Goal: Book appointment/travel/reservation

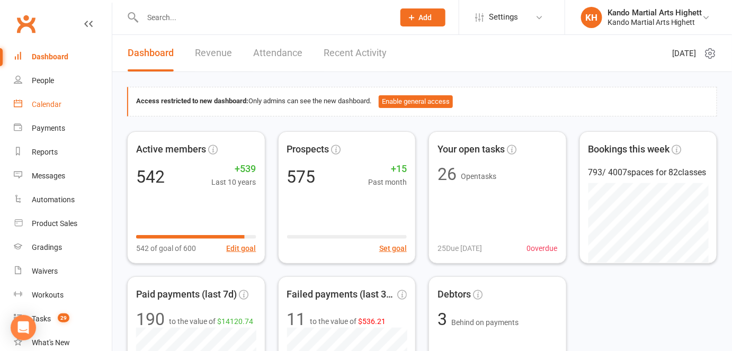
click at [68, 105] on link "Calendar" at bounding box center [63, 105] width 98 height 24
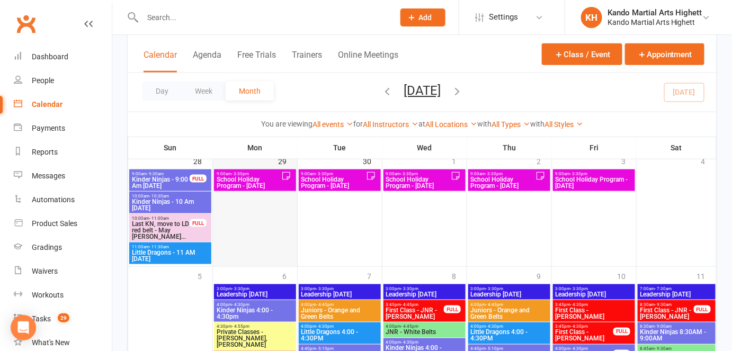
click at [243, 193] on div at bounding box center [255, 217] width 82 height 95
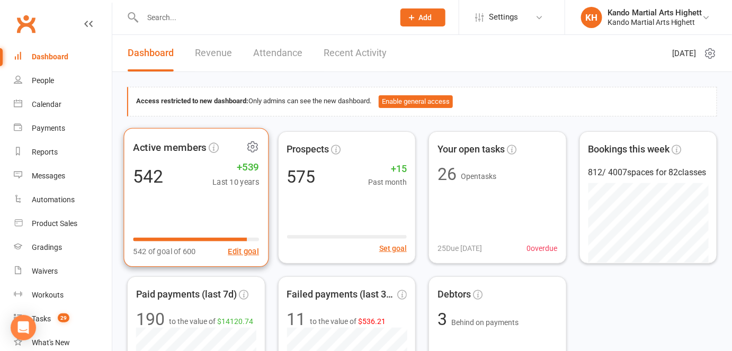
scroll to position [27, 0]
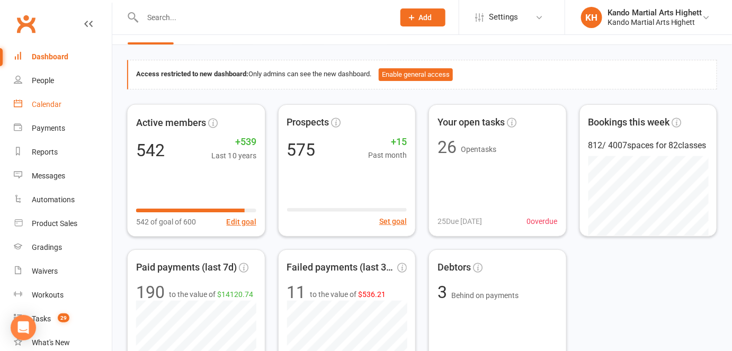
click at [65, 107] on link "Calendar" at bounding box center [63, 105] width 98 height 24
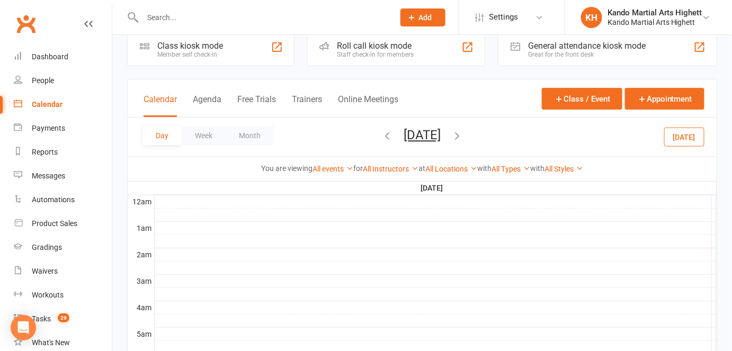
scroll to position [21, 0]
click at [264, 129] on button "Month" at bounding box center [250, 134] width 48 height 19
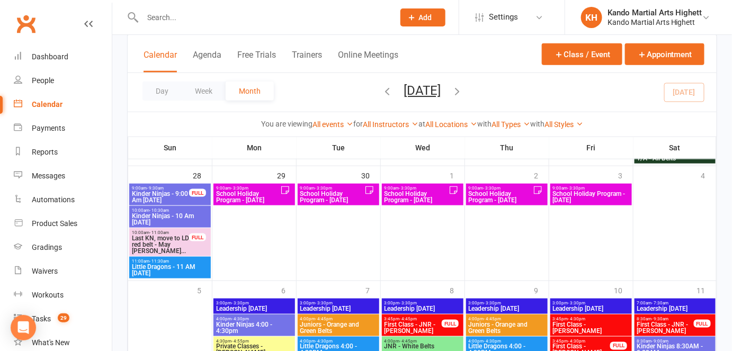
scroll to position [1670, 0]
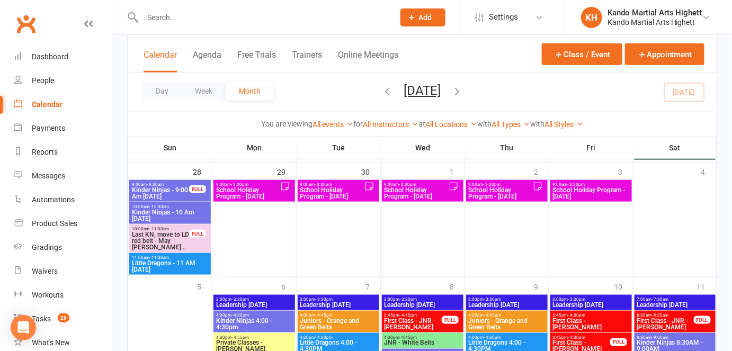
click at [236, 187] on span "School Holiday Program - [DATE]" at bounding box center [247, 193] width 65 height 13
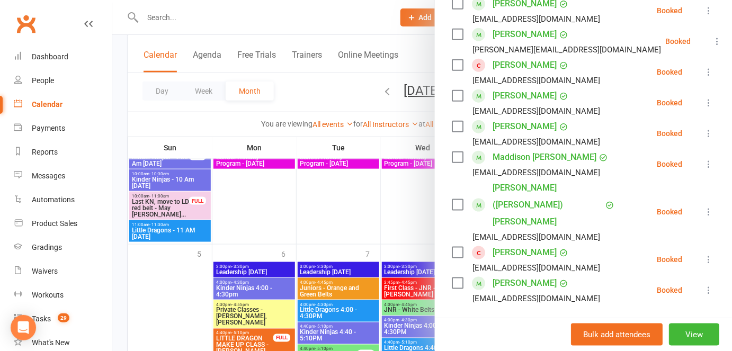
scroll to position [467, 0]
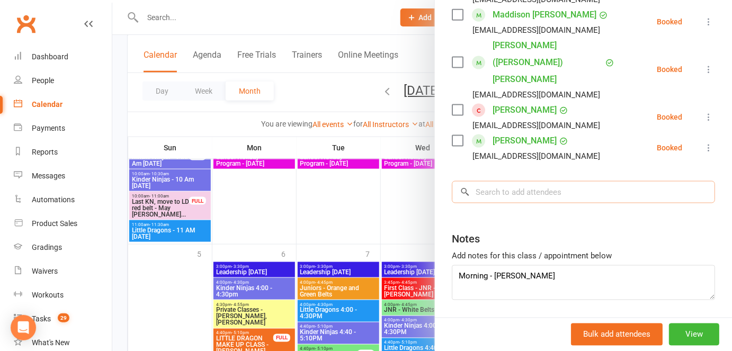
click at [494, 181] on input "search" at bounding box center [583, 192] width 263 height 22
paste input "[PERSON_NAME][DATE]"
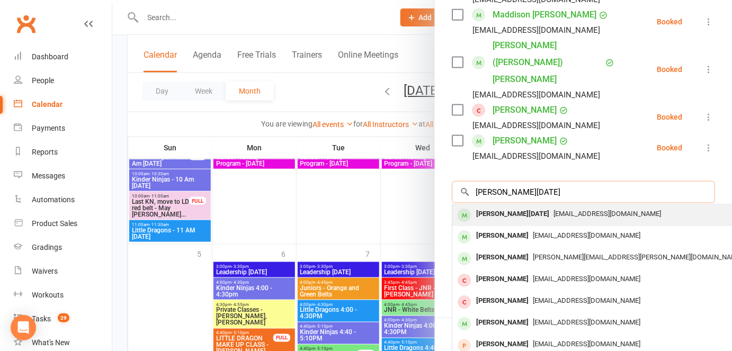
type input "[PERSON_NAME][DATE]"
click at [484, 206] on div "[PERSON_NAME][DATE]" at bounding box center [513, 213] width 82 height 15
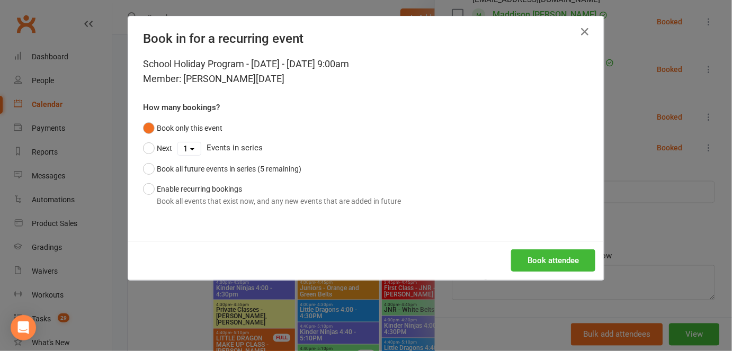
click at [530, 271] on div "Book attendee" at bounding box center [365, 260] width 475 height 39
click at [538, 260] on button "Book attendee" at bounding box center [553, 260] width 84 height 22
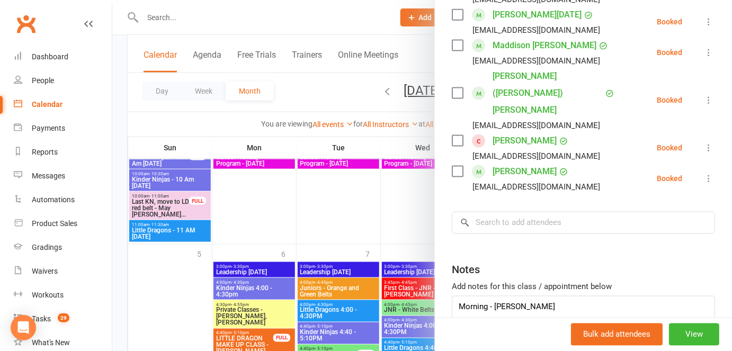
click at [330, 240] on div at bounding box center [421, 175] width 619 height 351
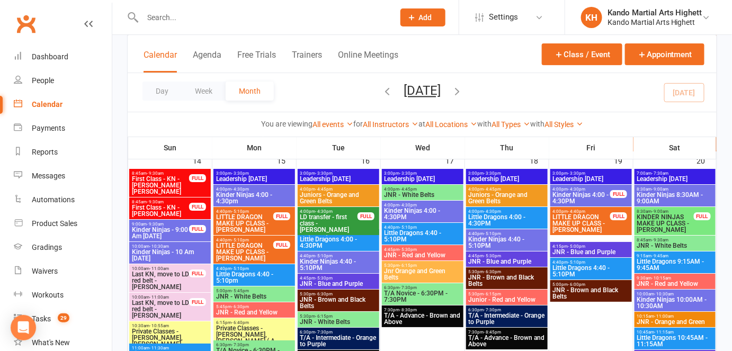
scroll to position [1059, 0]
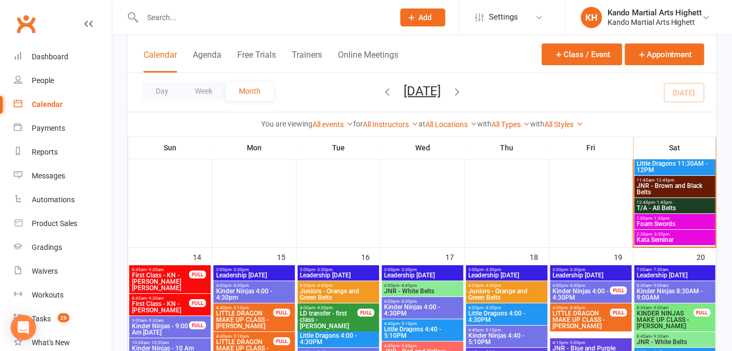
click at [682, 233] on span "2:30pm - 3:30pm" at bounding box center [674, 234] width 77 height 5
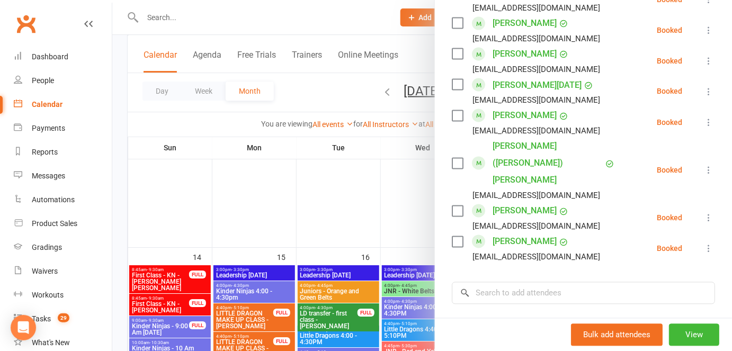
scroll to position [682, 0]
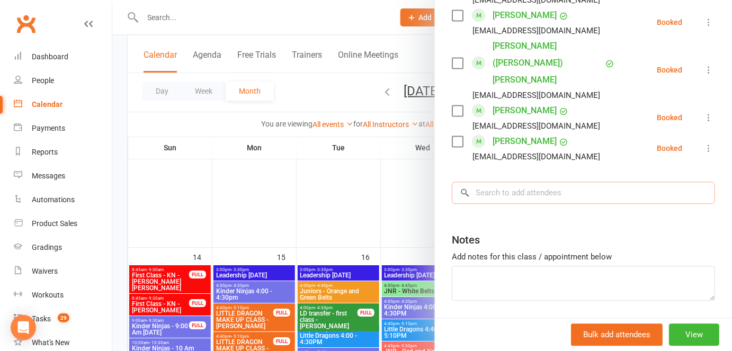
click at [577, 182] on input "search" at bounding box center [583, 193] width 263 height 22
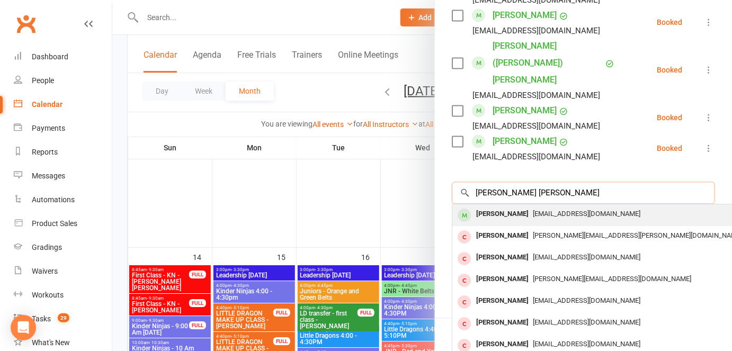
type input "[PERSON_NAME] [PERSON_NAME]"
click at [546, 206] on div "[EMAIL_ADDRESS][DOMAIN_NAME]" at bounding box center [610, 213] width 308 height 15
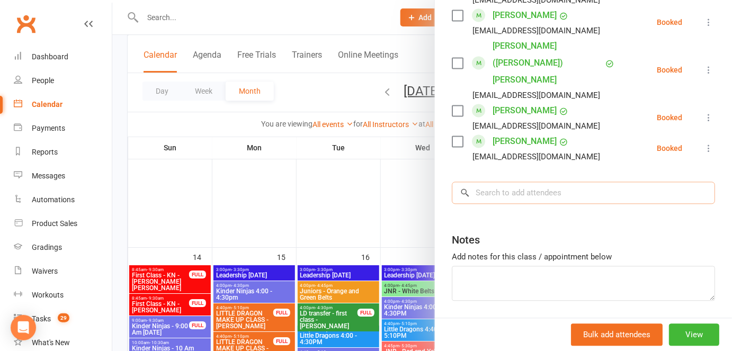
click at [546, 182] on input "search" at bounding box center [583, 193] width 263 height 22
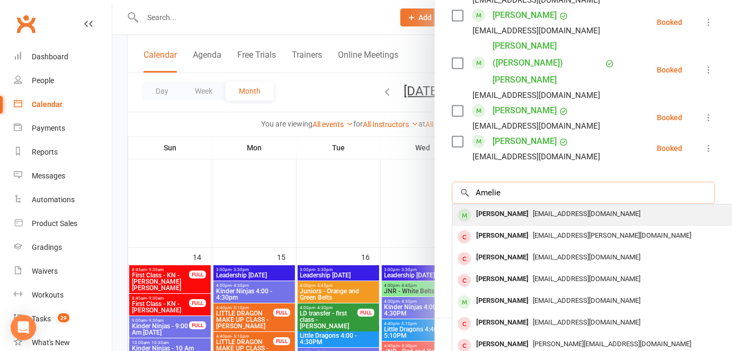
type input "Amelie"
click at [540, 210] on span "[EMAIL_ADDRESS][DOMAIN_NAME]" at bounding box center [586, 214] width 107 height 8
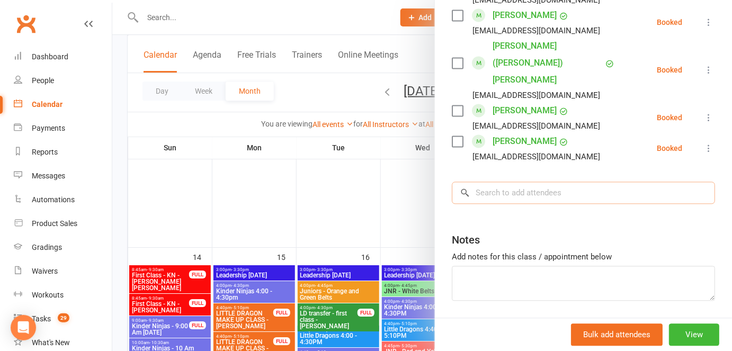
click at [559, 182] on input "search" at bounding box center [583, 193] width 263 height 22
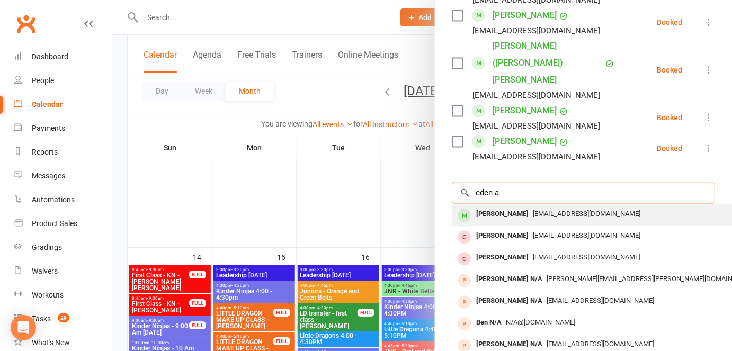
type input "eden a"
click at [542, 210] on span "[EMAIL_ADDRESS][DOMAIN_NAME]" at bounding box center [586, 214] width 107 height 8
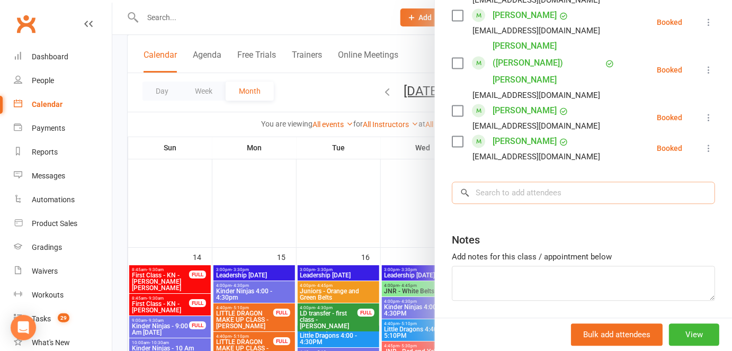
click at [512, 182] on input "search" at bounding box center [583, 193] width 263 height 22
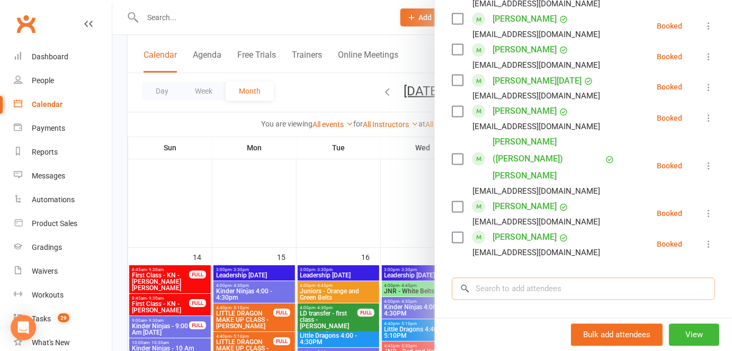
scroll to position [634, 0]
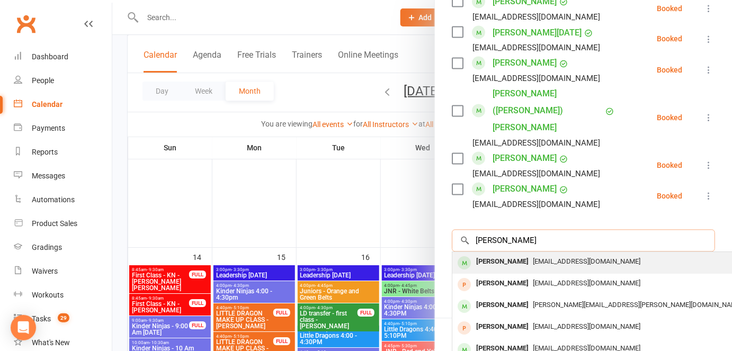
type input "[PERSON_NAME]"
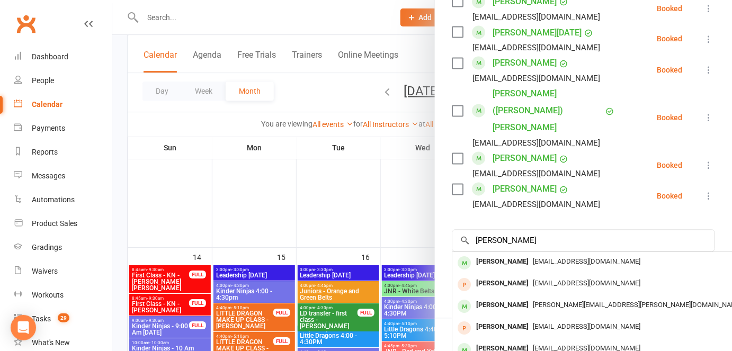
click at [521, 255] on div "[EMAIL_ADDRESS][DOMAIN_NAME]" at bounding box center [610, 262] width 308 height 15
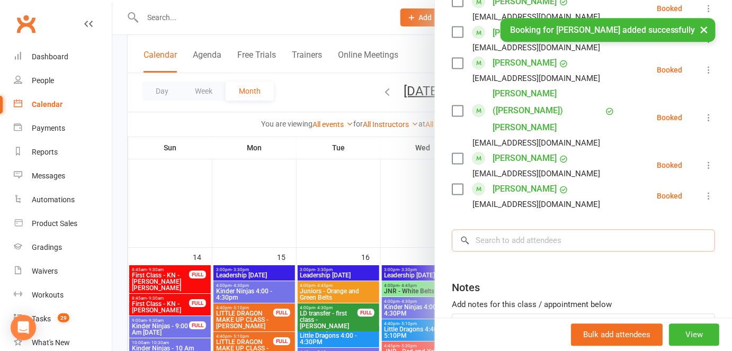
click at [522, 230] on input "search" at bounding box center [583, 241] width 263 height 22
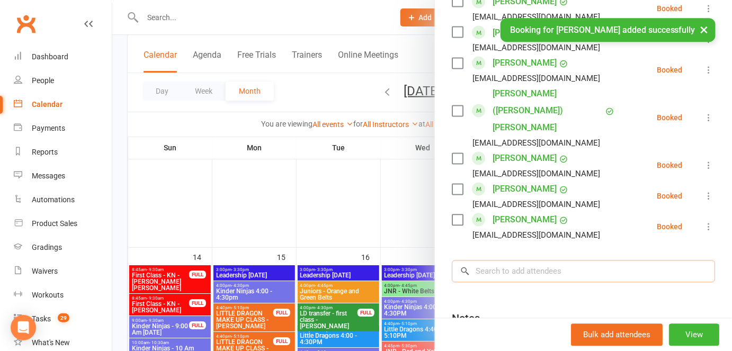
click at [490, 260] on input "search" at bounding box center [583, 271] width 263 height 22
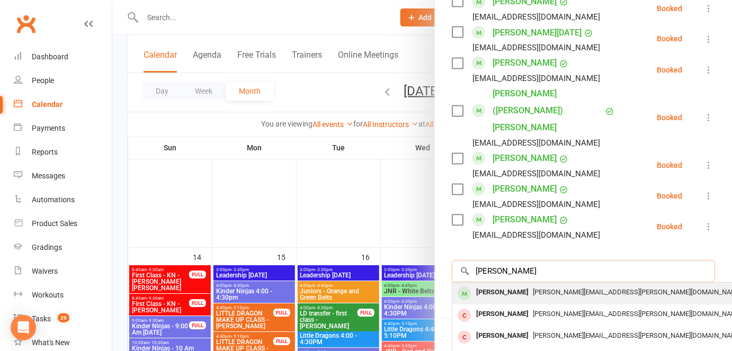
type input "[PERSON_NAME]"
click at [485, 285] on div "[PERSON_NAME]" at bounding box center [502, 292] width 61 height 15
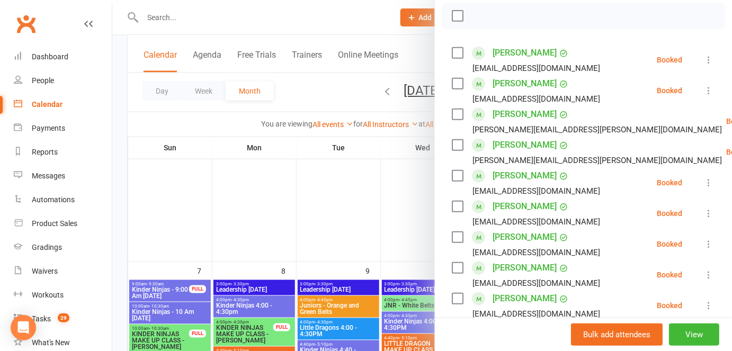
scroll to position [0, 0]
